Goal: Task Accomplishment & Management: Manage account settings

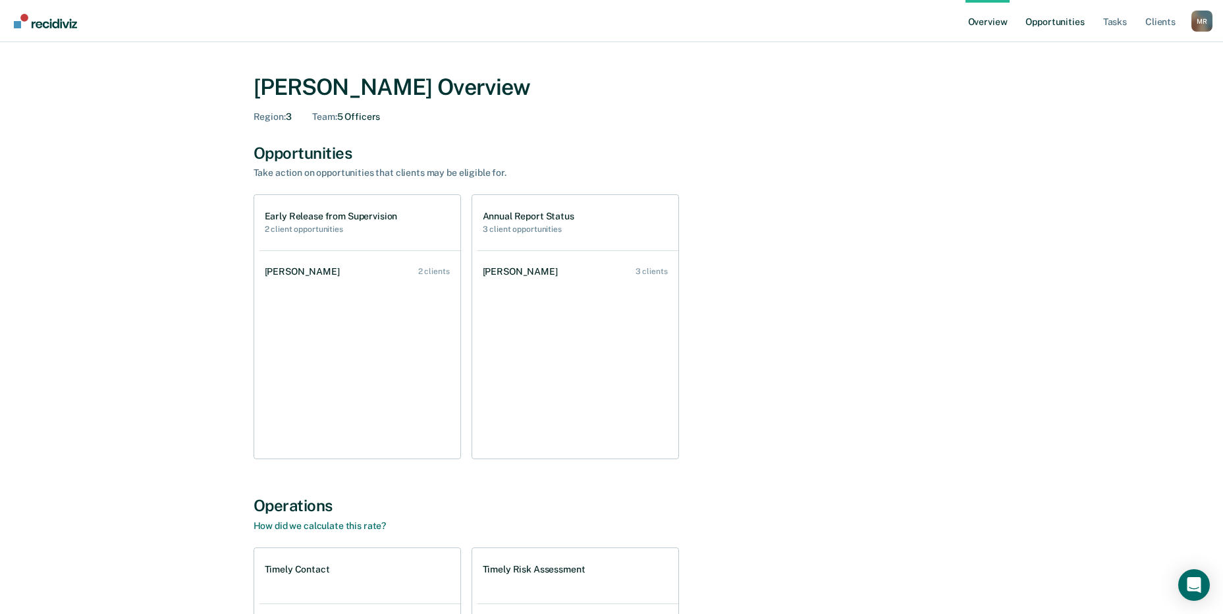
click at [1055, 25] on link "Opportunities" at bounding box center [1055, 21] width 64 height 42
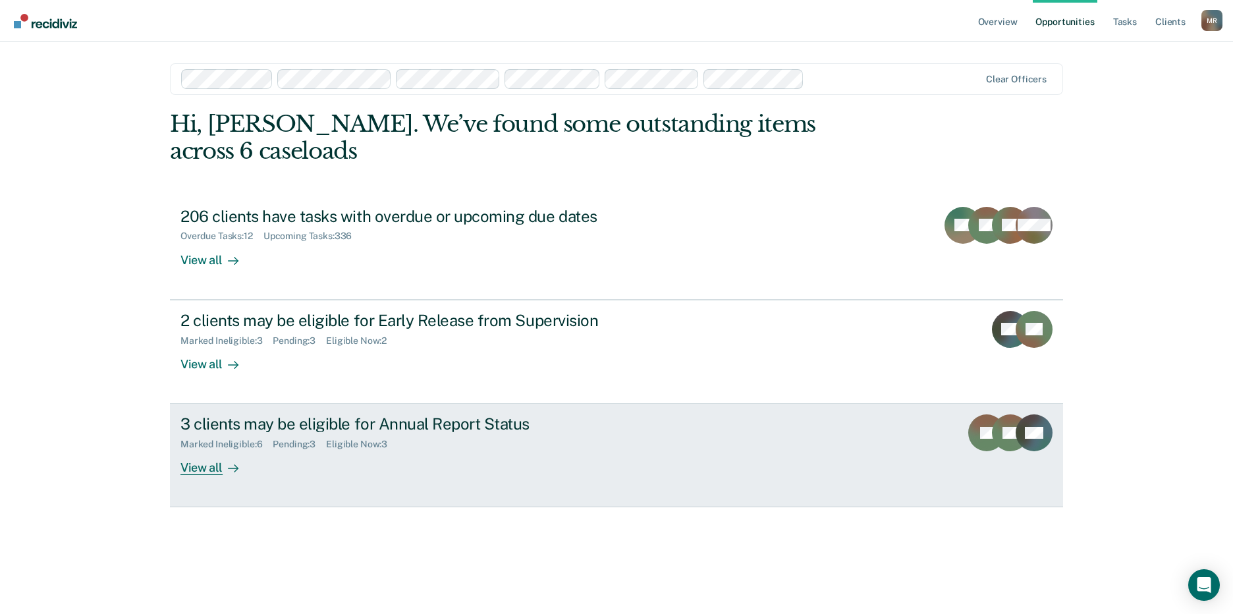
click at [220, 423] on div "3 clients may be eligible for Annual Report Status" at bounding box center [411, 423] width 462 height 19
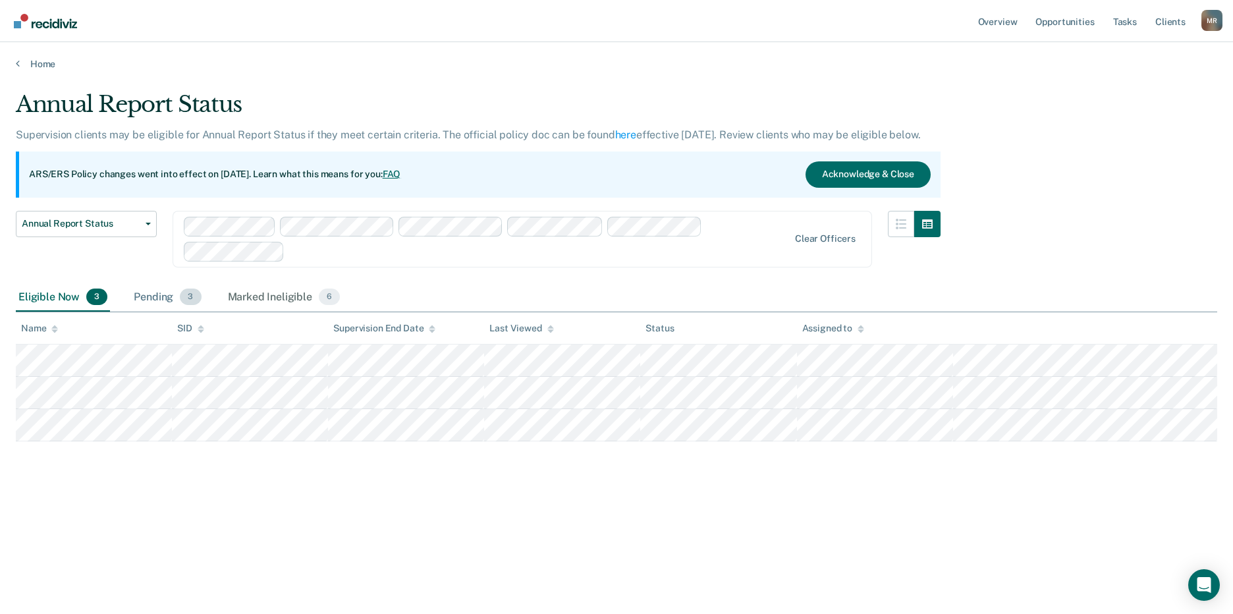
click at [159, 298] on div "Pending 3" at bounding box center [167, 297] width 72 height 29
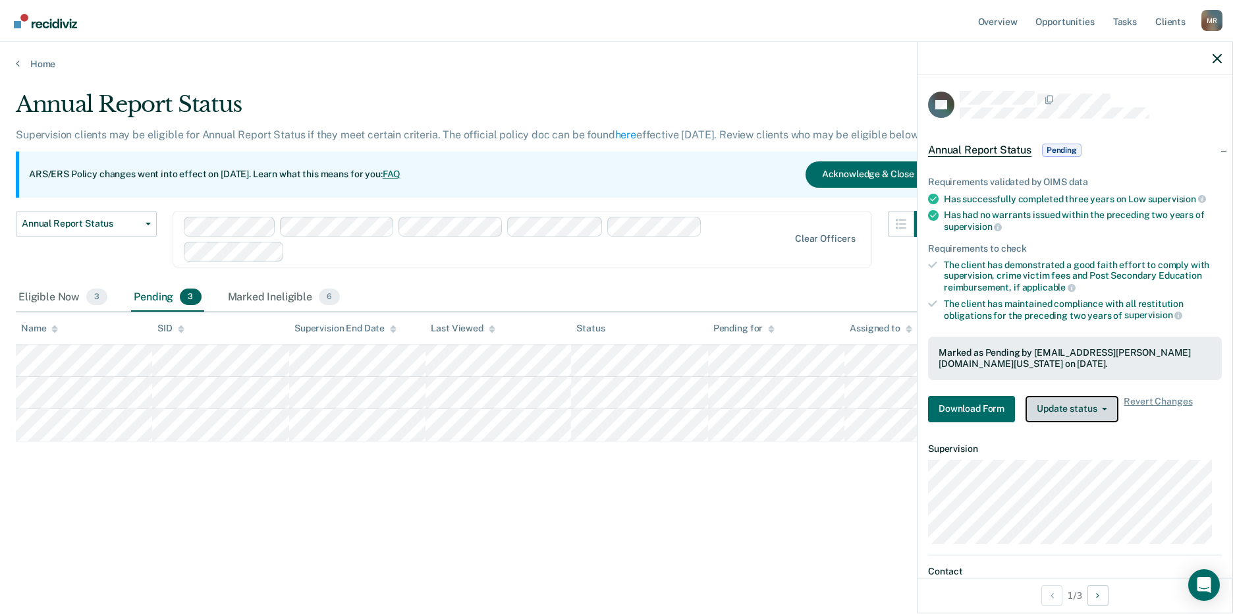
click at [1042, 399] on button "Update status" at bounding box center [1072, 409] width 93 height 26
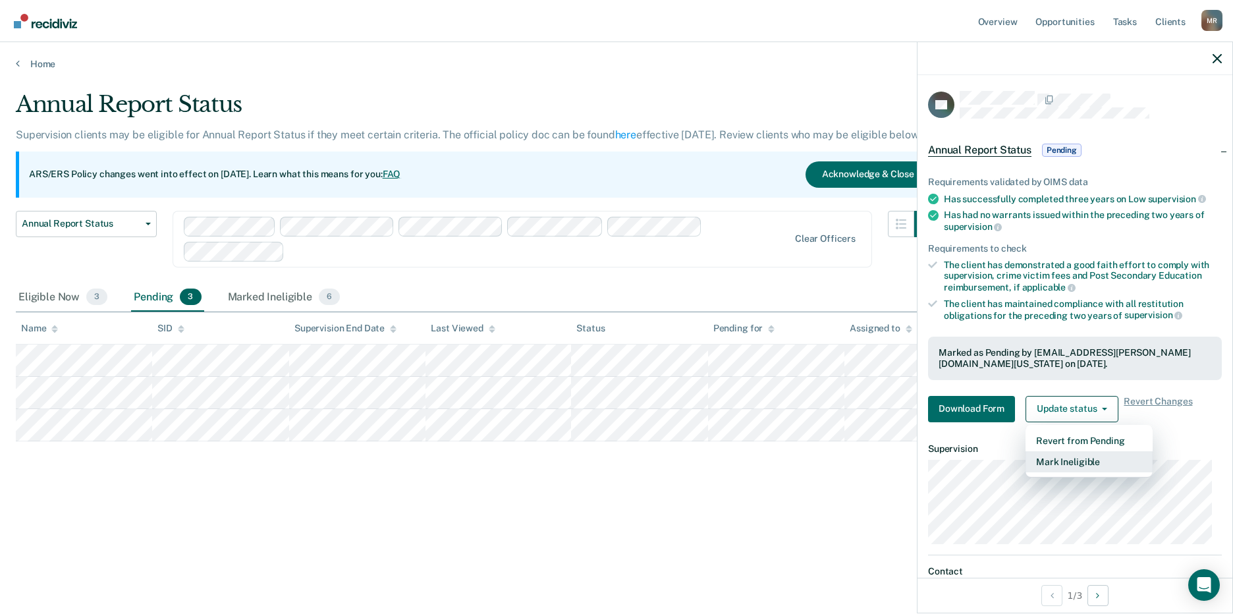
click at [1069, 459] on button "Mark Ineligible" at bounding box center [1089, 461] width 127 height 21
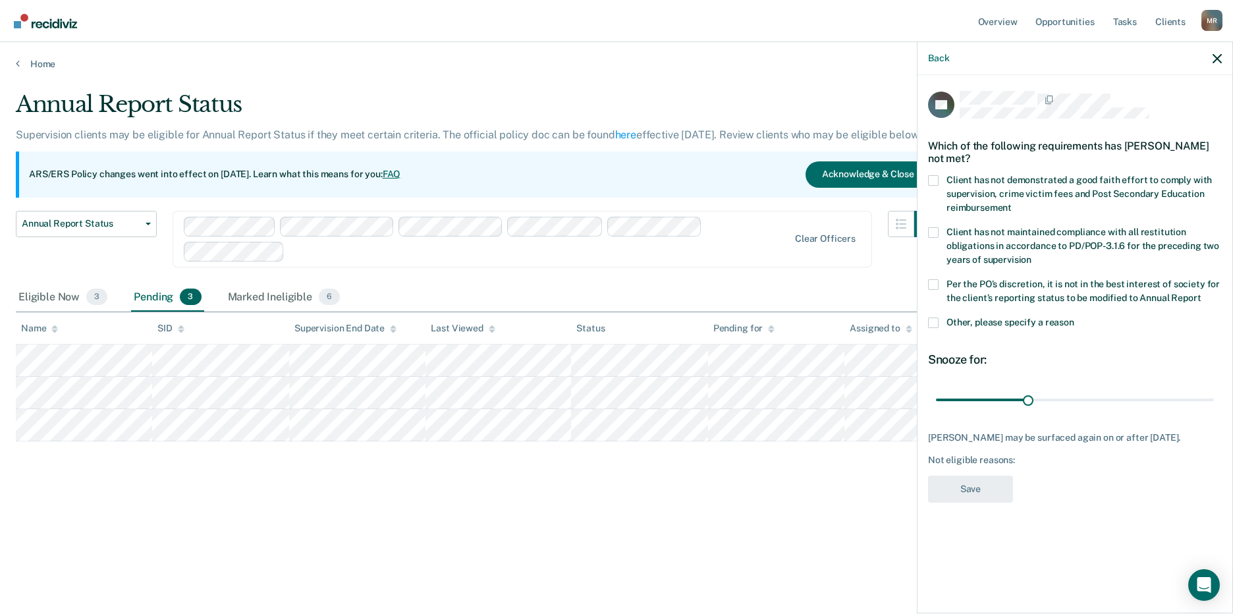
drag, startPoint x: 939, startPoint y: 286, endPoint x: 937, endPoint y: 305, distance: 19.1
click at [938, 286] on label "Per the PO’s discretion, it is not in the best interest of society for the clie…" at bounding box center [1075, 293] width 294 height 28
click at [1201, 293] on input "Per the PO’s discretion, it is not in the best interest of society for the clie…" at bounding box center [1201, 293] width 0 height 0
click at [967, 481] on button "Save" at bounding box center [970, 489] width 85 height 27
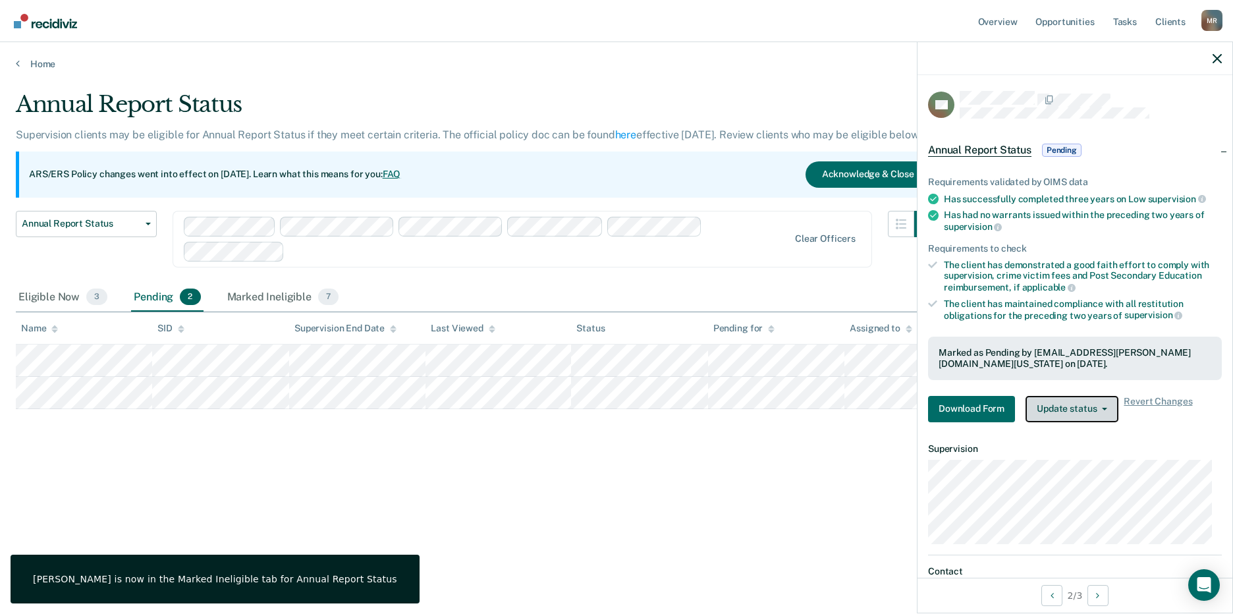
click at [1075, 413] on button "Update status" at bounding box center [1072, 409] width 93 height 26
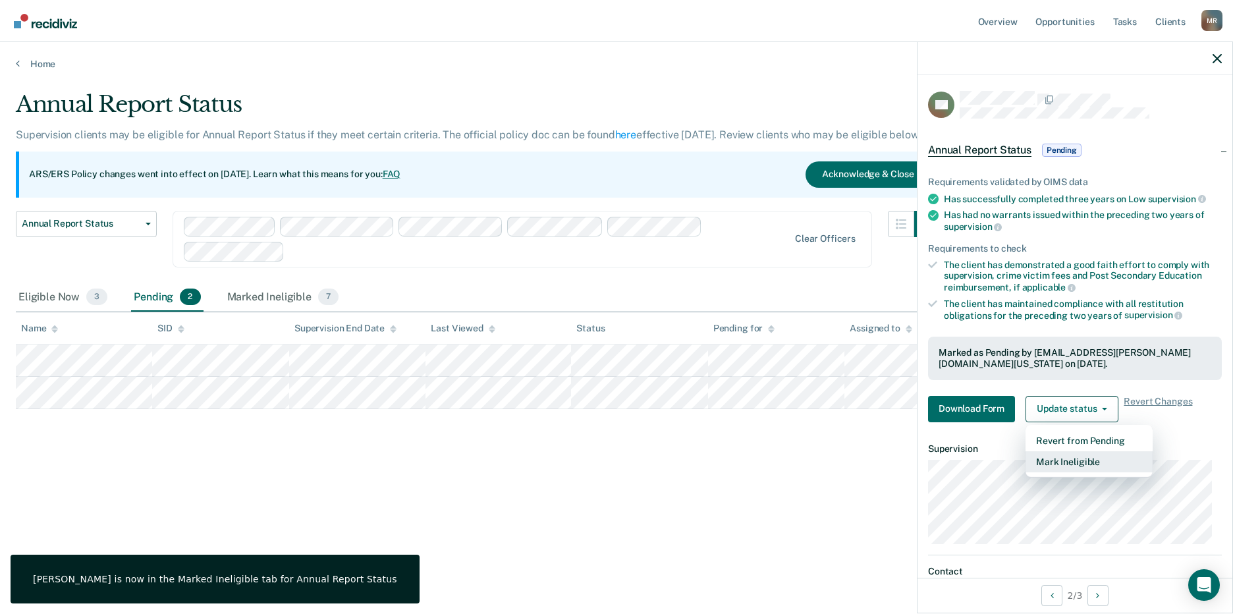
click at [1080, 462] on button "Mark Ineligible" at bounding box center [1089, 461] width 127 height 21
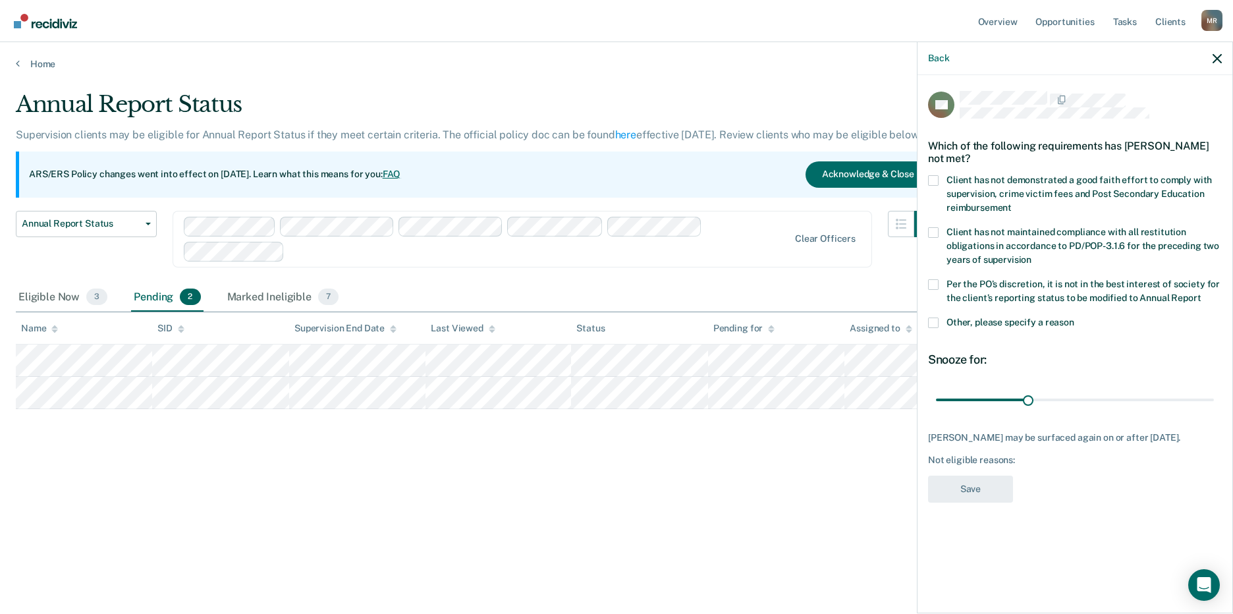
click at [933, 288] on span at bounding box center [933, 284] width 11 height 11
click at [1201, 293] on input "Per the PO’s discretion, it is not in the best interest of society for the clie…" at bounding box center [1201, 293] width 0 height 0
click at [964, 490] on button "Save" at bounding box center [970, 489] width 85 height 27
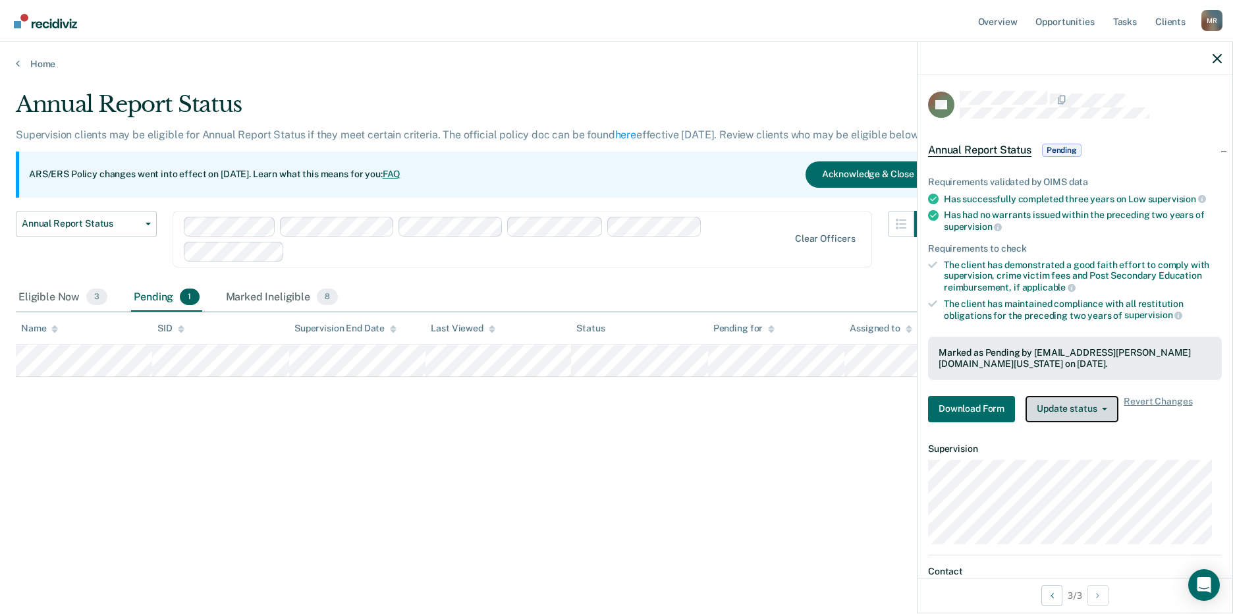
click at [1089, 402] on button "Update status" at bounding box center [1072, 409] width 93 height 26
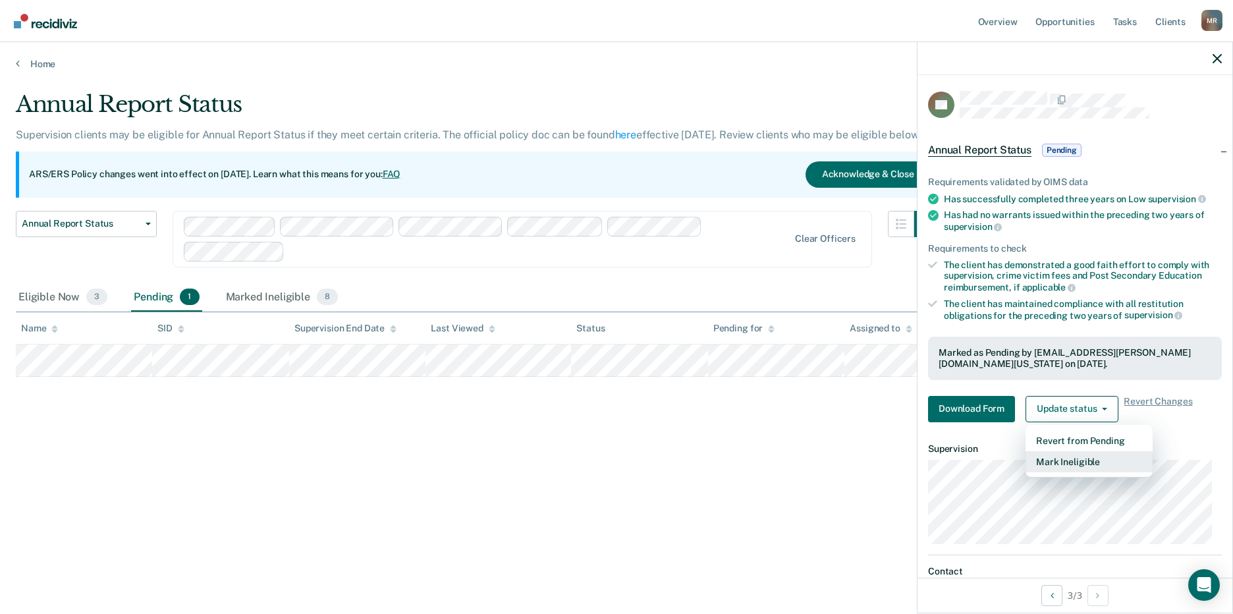
click at [1086, 456] on button "Mark Ineligible" at bounding box center [1089, 461] width 127 height 21
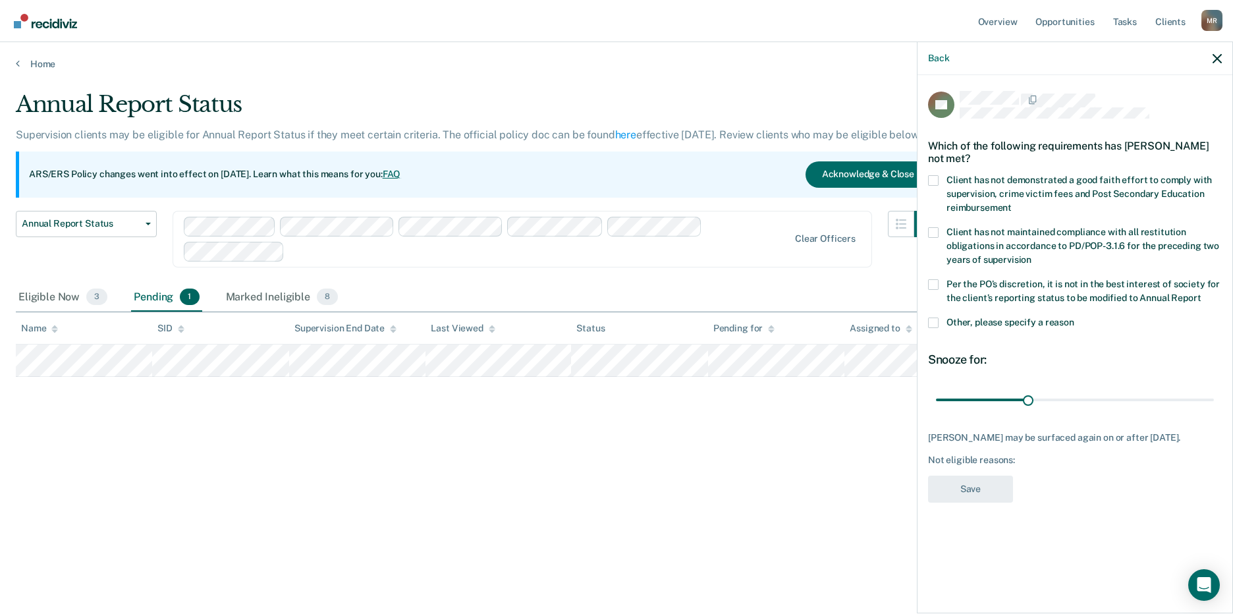
click at [935, 284] on span at bounding box center [933, 284] width 11 height 11
click at [1201, 293] on input "Per the PO’s discretion, it is not in the best interest of society for the clie…" at bounding box center [1201, 293] width 0 height 0
click at [977, 479] on button "Save" at bounding box center [970, 489] width 85 height 27
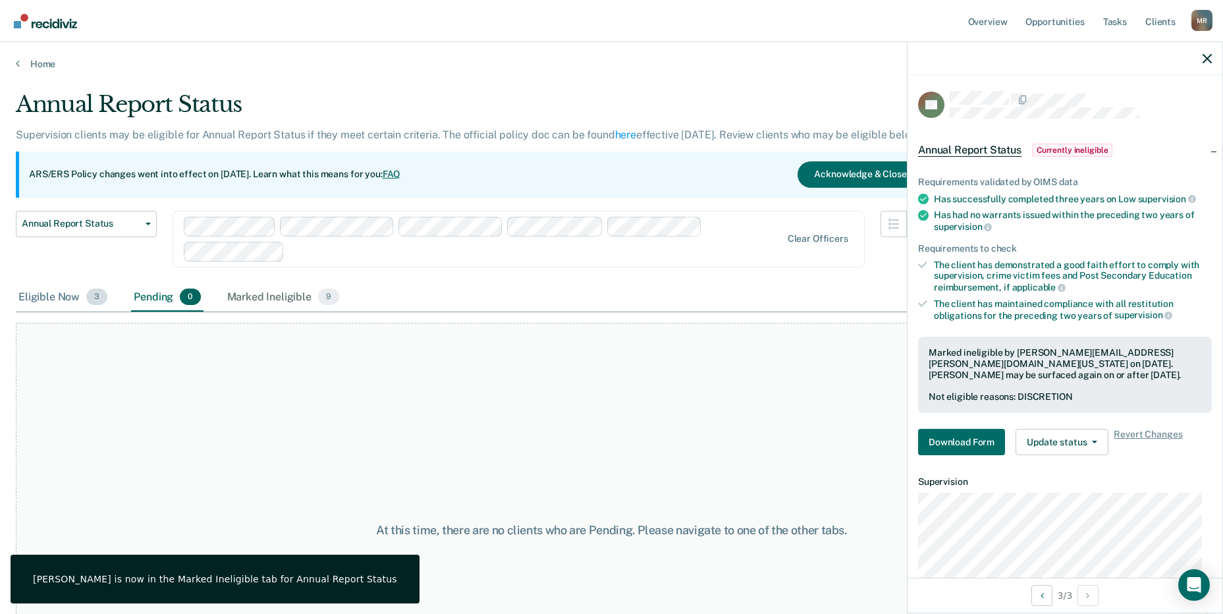
click at [52, 291] on div "Eligible Now 3" at bounding box center [63, 297] width 94 height 29
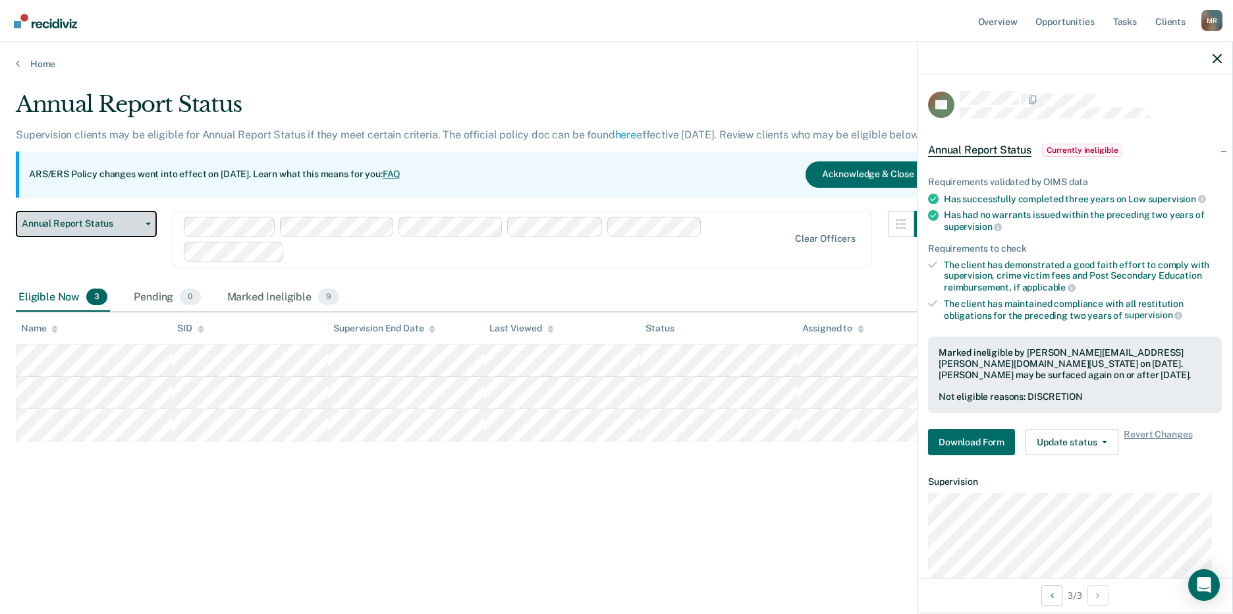
click at [134, 225] on span "Annual Report Status" at bounding box center [81, 223] width 119 height 11
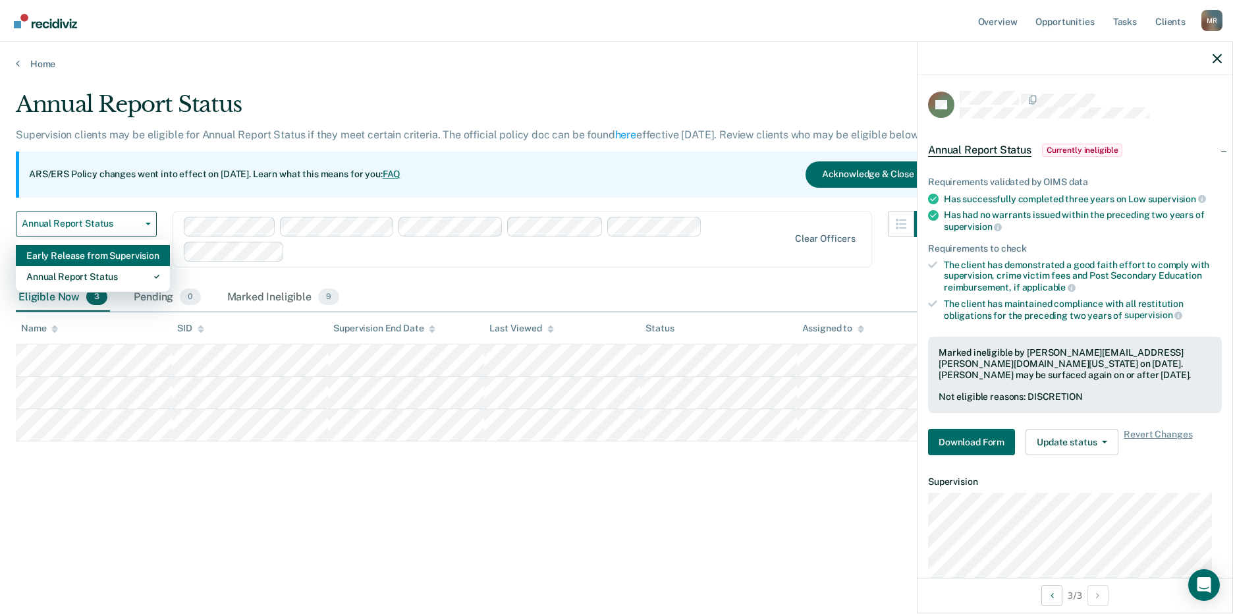
click at [109, 256] on div "Early Release from Supervision" at bounding box center [92, 255] width 133 height 21
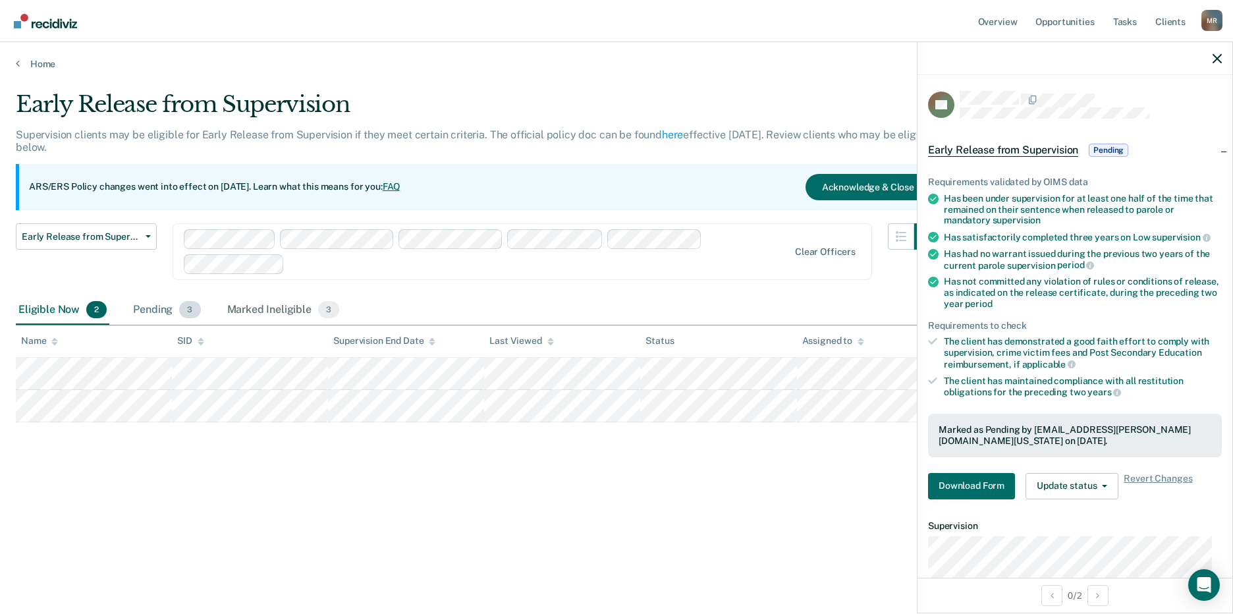
click at [180, 306] on span "3" at bounding box center [189, 309] width 21 height 17
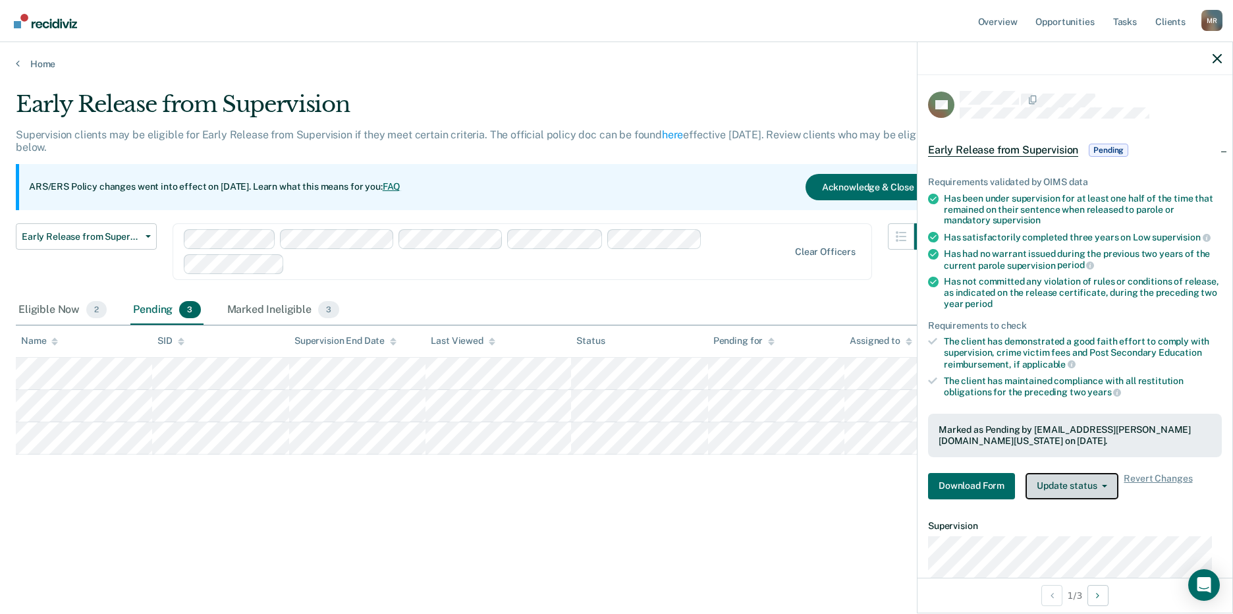
click at [1083, 479] on button "Update status" at bounding box center [1072, 486] width 93 height 26
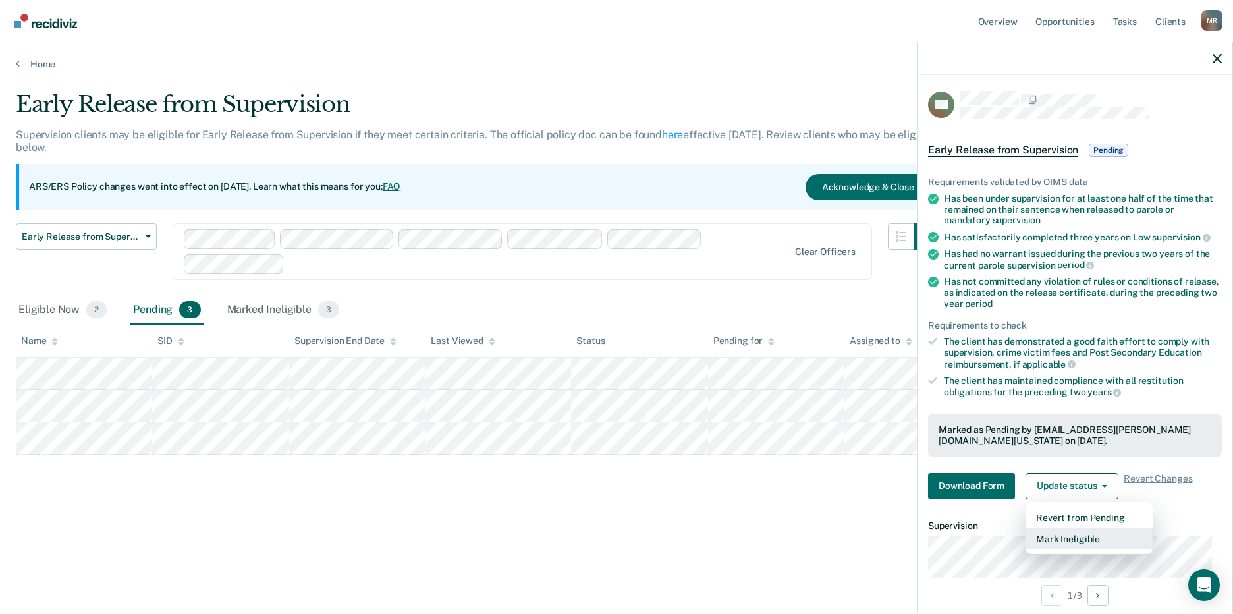
click at [1083, 537] on button "Mark Ineligible" at bounding box center [1089, 538] width 127 height 21
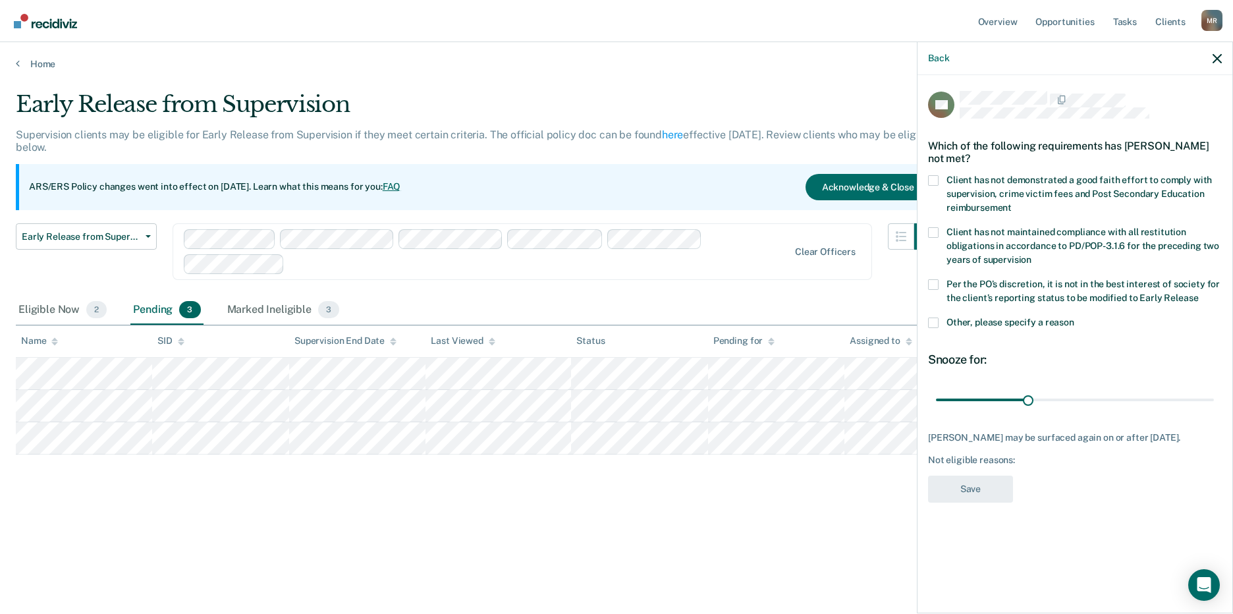
click at [929, 288] on span at bounding box center [933, 284] width 11 height 11
click at [1198, 293] on input "Per the PO’s discretion, it is not in the best interest of society for the clie…" at bounding box center [1198, 293] width 0 height 0
click at [958, 493] on button "Save" at bounding box center [970, 489] width 85 height 27
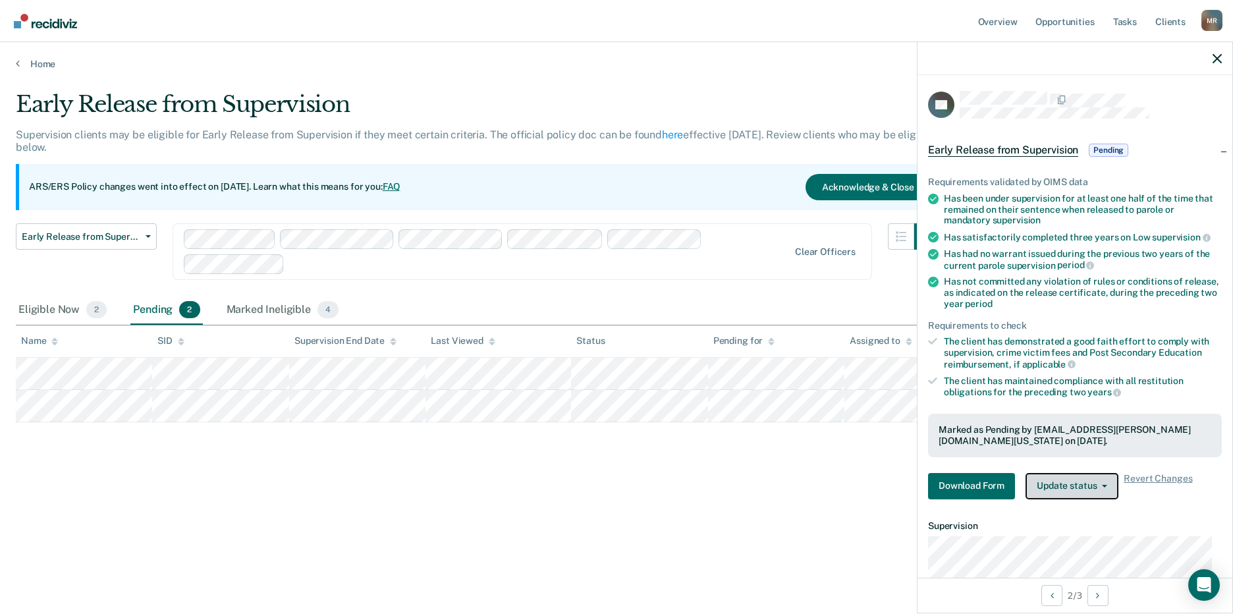
click at [1085, 487] on button "Update status" at bounding box center [1072, 486] width 93 height 26
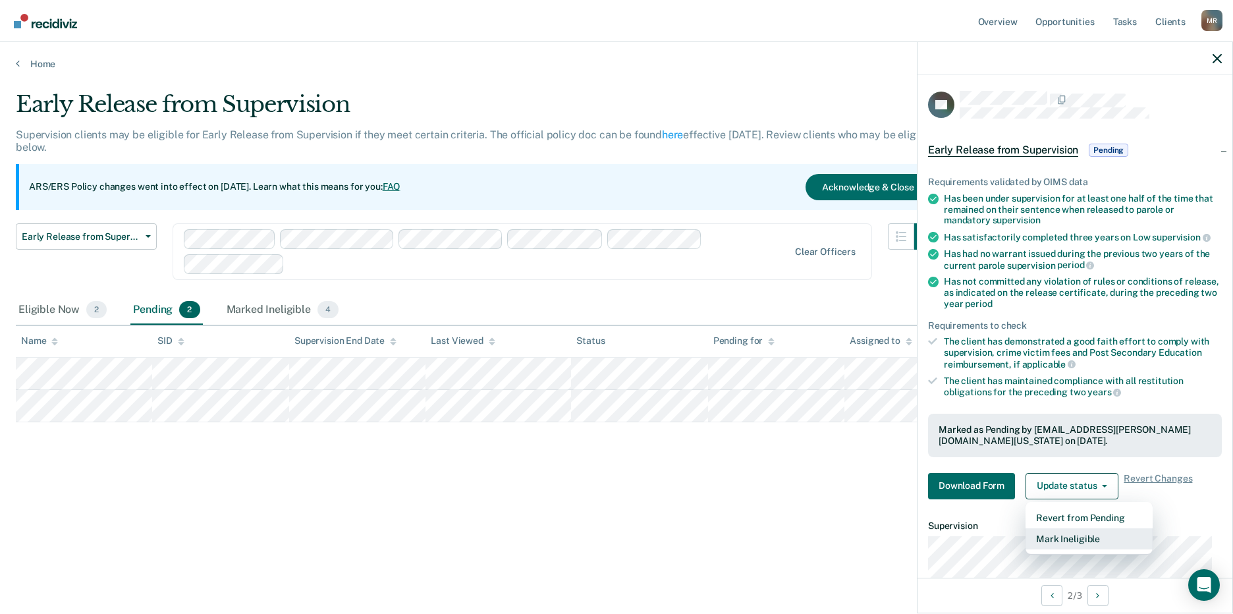
click at [1080, 536] on button "Mark Ineligible" at bounding box center [1089, 538] width 127 height 21
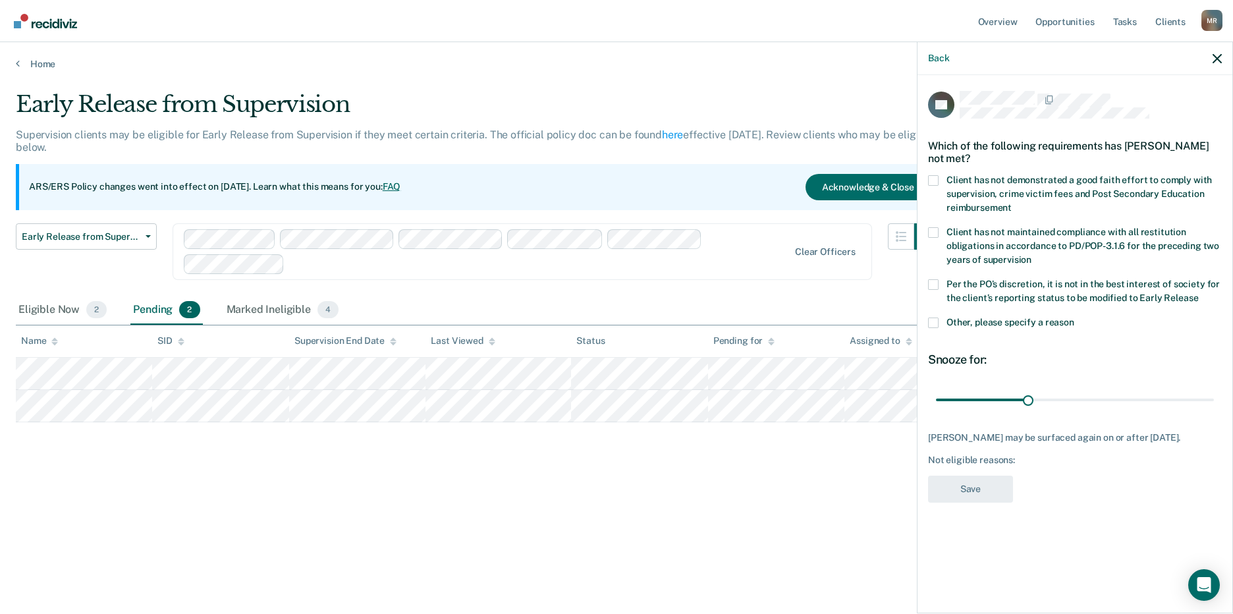
click at [935, 294] on label "Per the PO’s discretion, it is not in the best interest of society for the clie…" at bounding box center [1075, 293] width 294 height 28
click at [1198, 293] on input "Per the PO’s discretion, it is not in the best interest of society for the clie…" at bounding box center [1198, 293] width 0 height 0
click at [964, 487] on button "Save" at bounding box center [970, 489] width 85 height 27
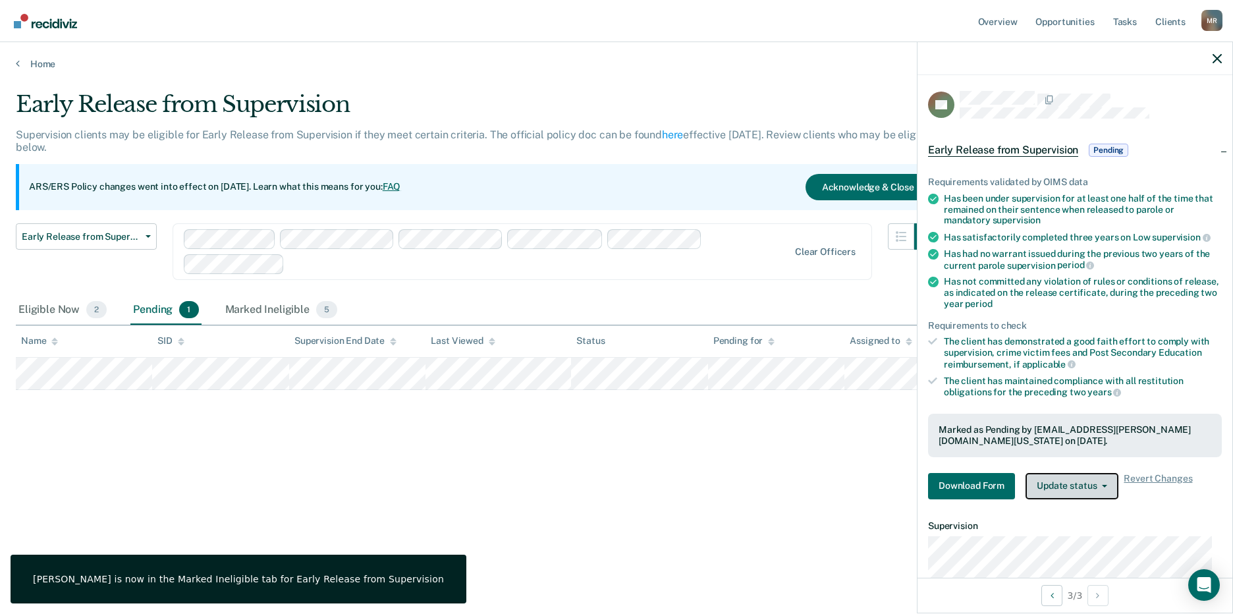
click at [1058, 478] on button "Update status" at bounding box center [1072, 486] width 93 height 26
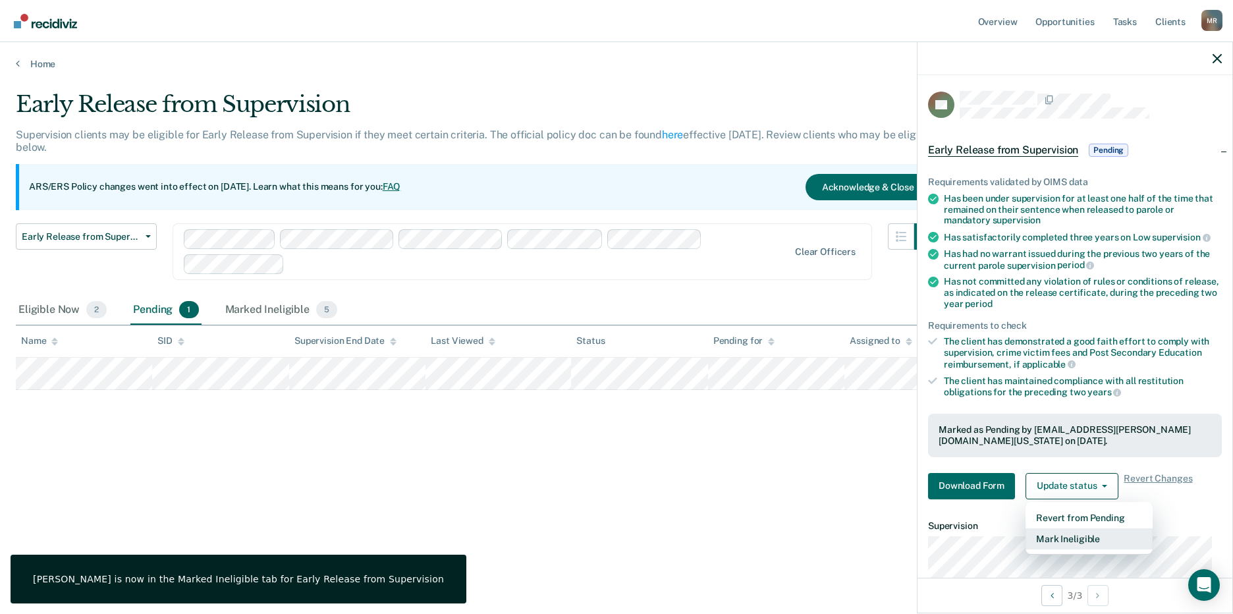
click at [1076, 532] on button "Mark Ineligible" at bounding box center [1089, 538] width 127 height 21
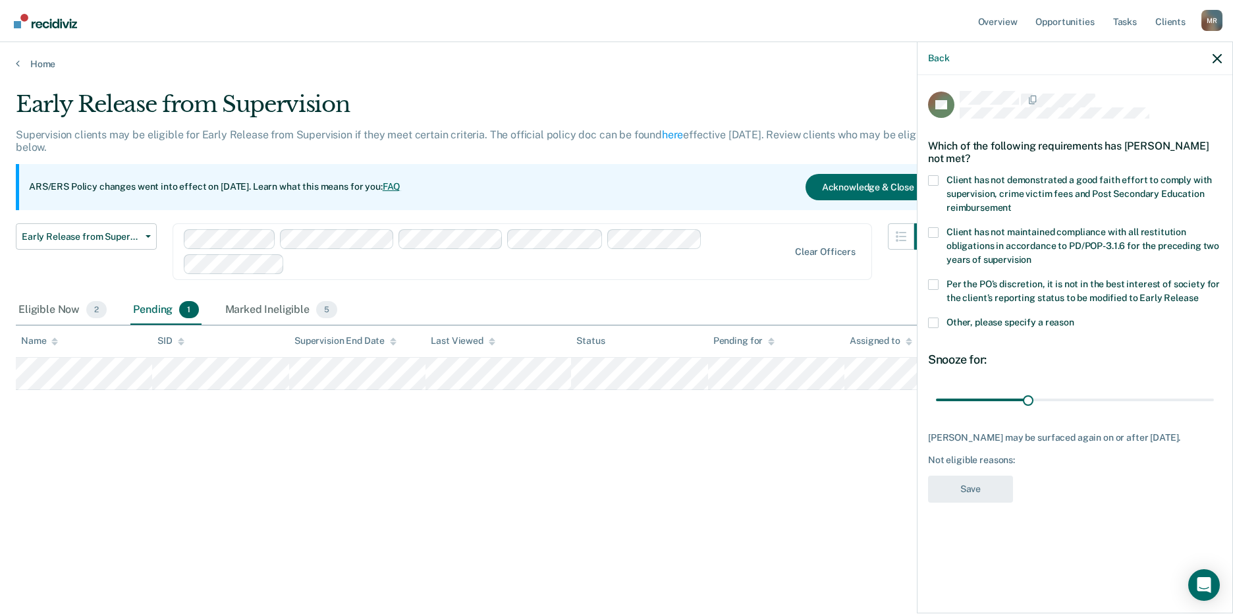
click at [932, 290] on label "Per the PO’s discretion, it is not in the best interest of society for the clie…" at bounding box center [1075, 293] width 294 height 28
click at [1198, 293] on input "Per the PO’s discretion, it is not in the best interest of society for the clie…" at bounding box center [1198, 293] width 0 height 0
click at [970, 485] on button "Save" at bounding box center [970, 489] width 85 height 27
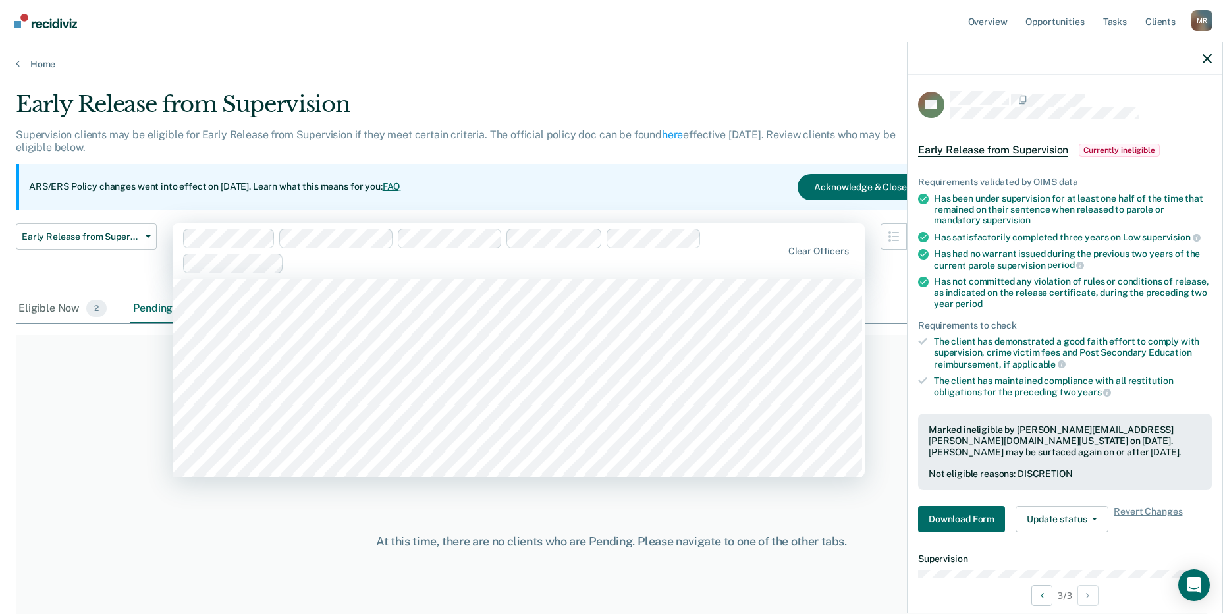
scroll to position [461, 0]
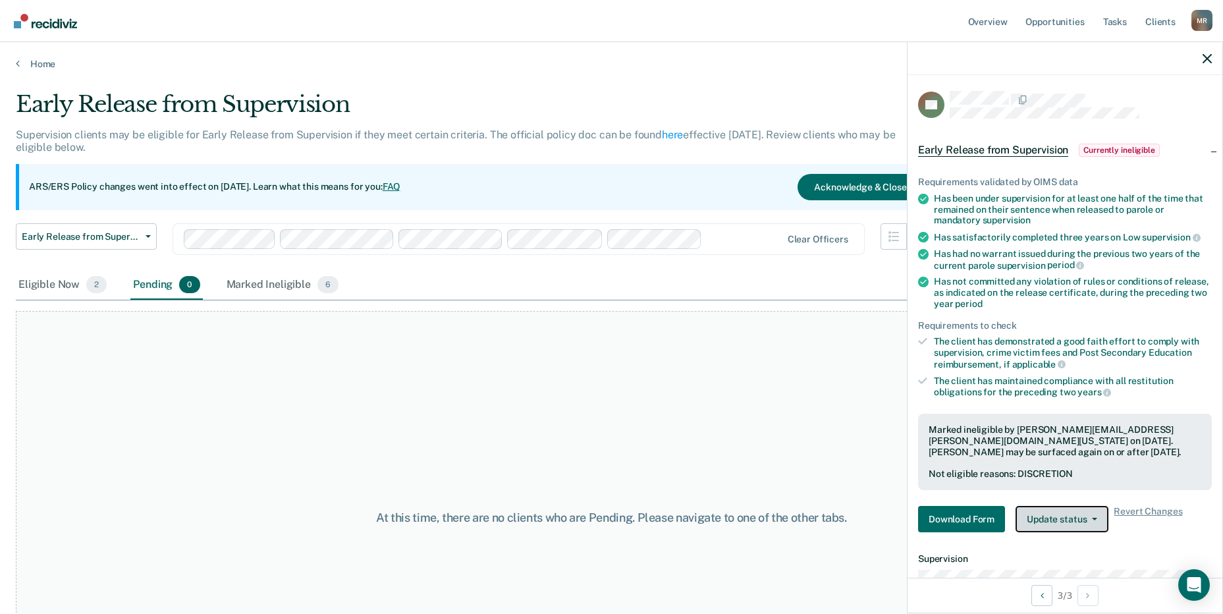
click at [1082, 516] on button "Update status" at bounding box center [1062, 519] width 93 height 26
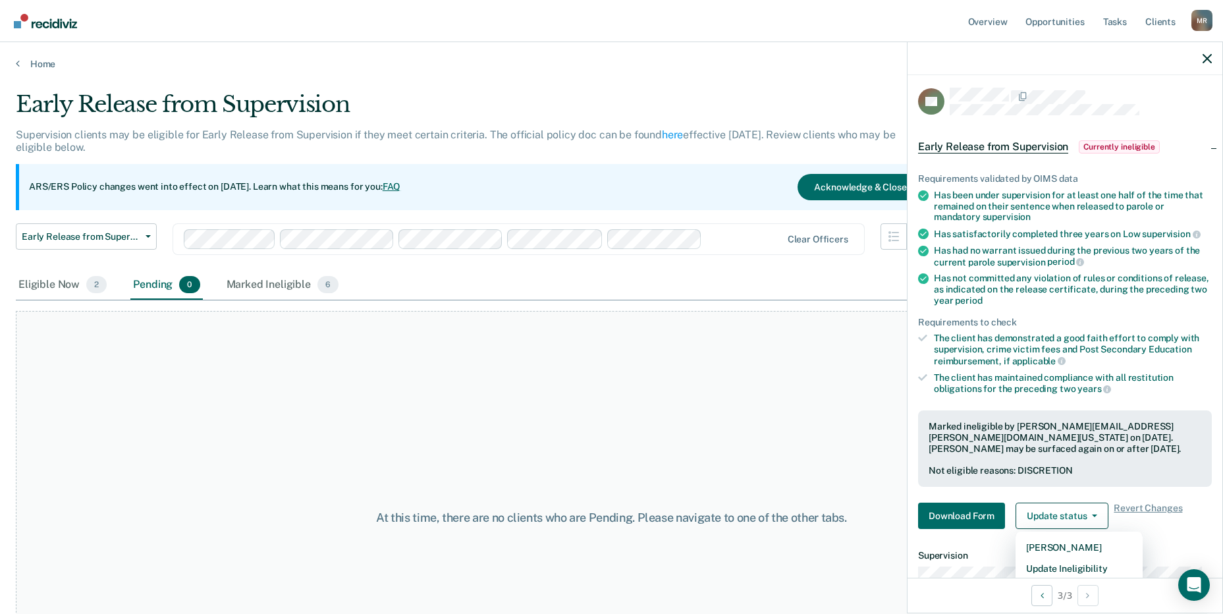
click at [826, 375] on div "At this time, there are no clients who are Pending. Please navigate to one of t…" at bounding box center [611, 518] width 1191 height 414
click at [1205, 52] on div at bounding box center [1065, 58] width 315 height 33
click at [1207, 55] on icon "button" at bounding box center [1207, 58] width 9 height 9
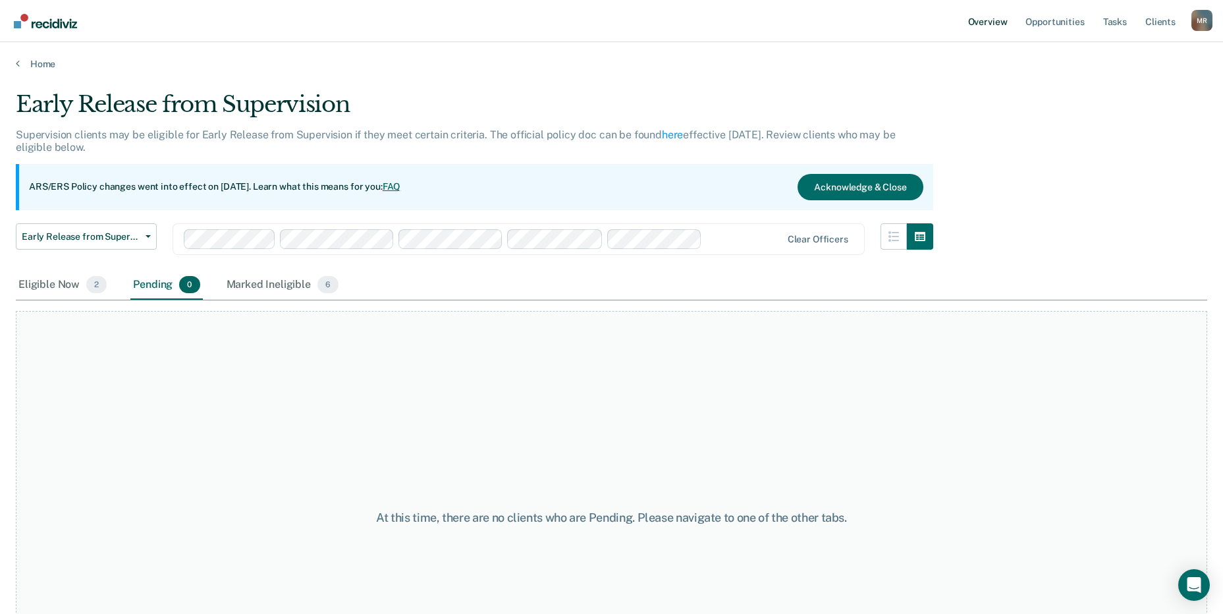
click at [986, 18] on link "Overview" at bounding box center [988, 21] width 45 height 42
